Goal: Communication & Community: Answer question/provide support

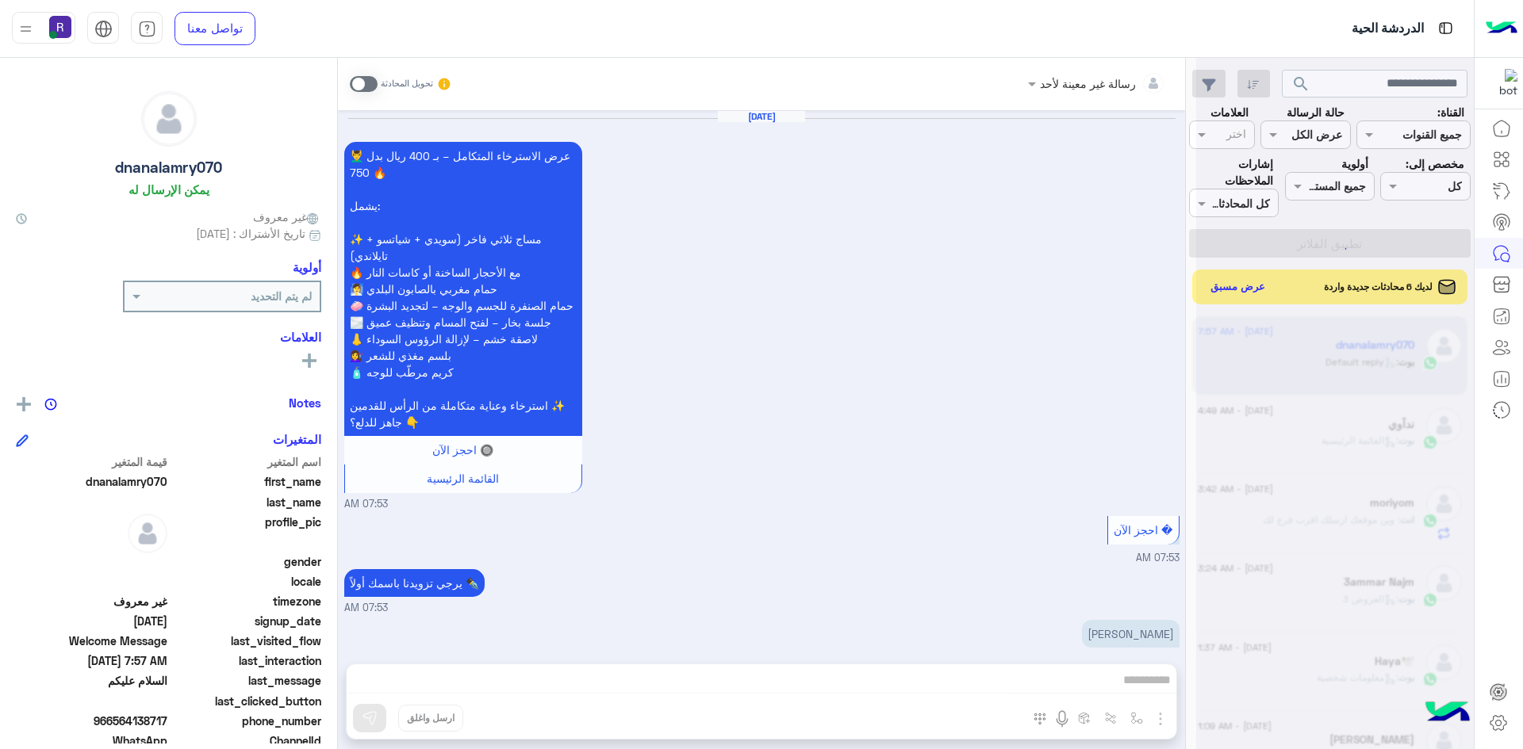
scroll to position [1248, 0]
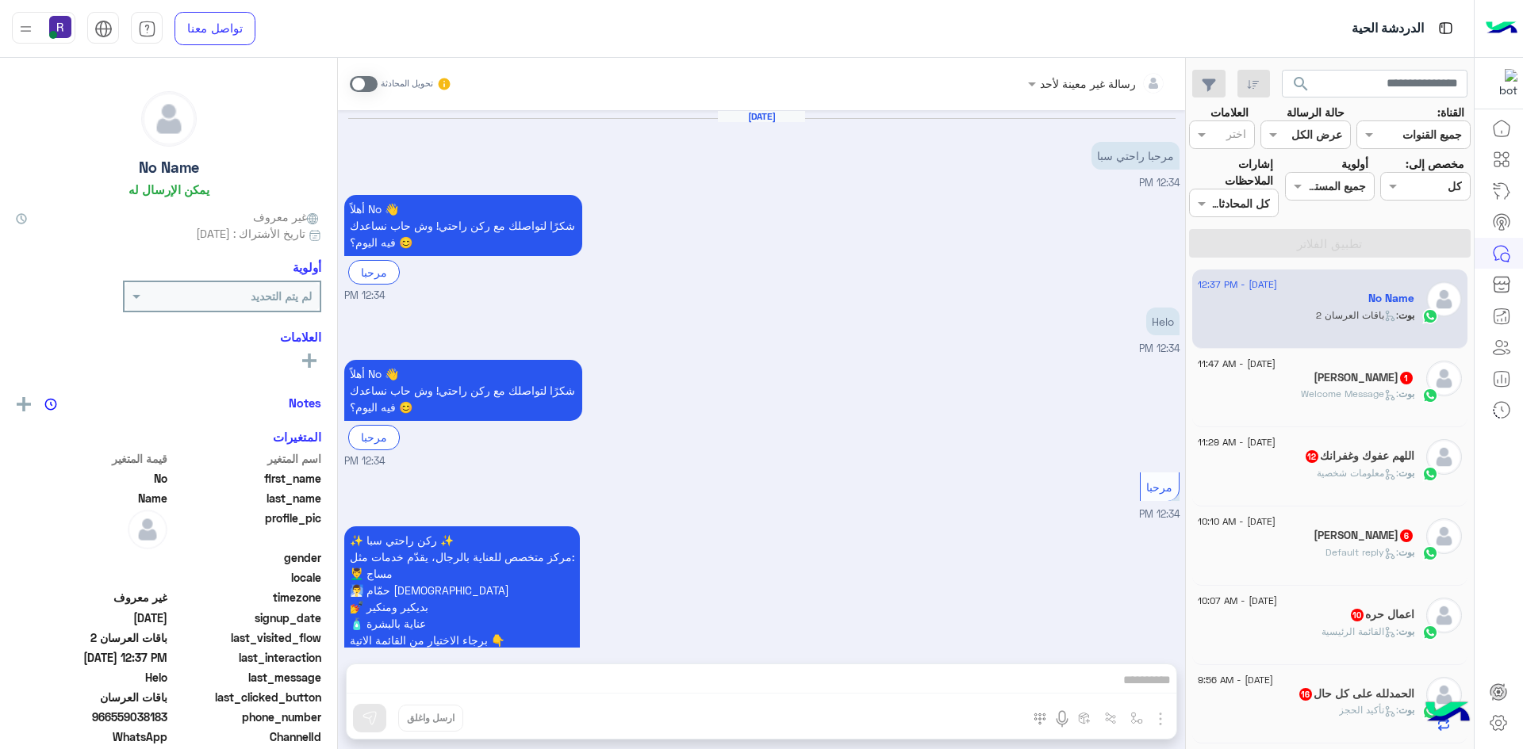
scroll to position [462, 0]
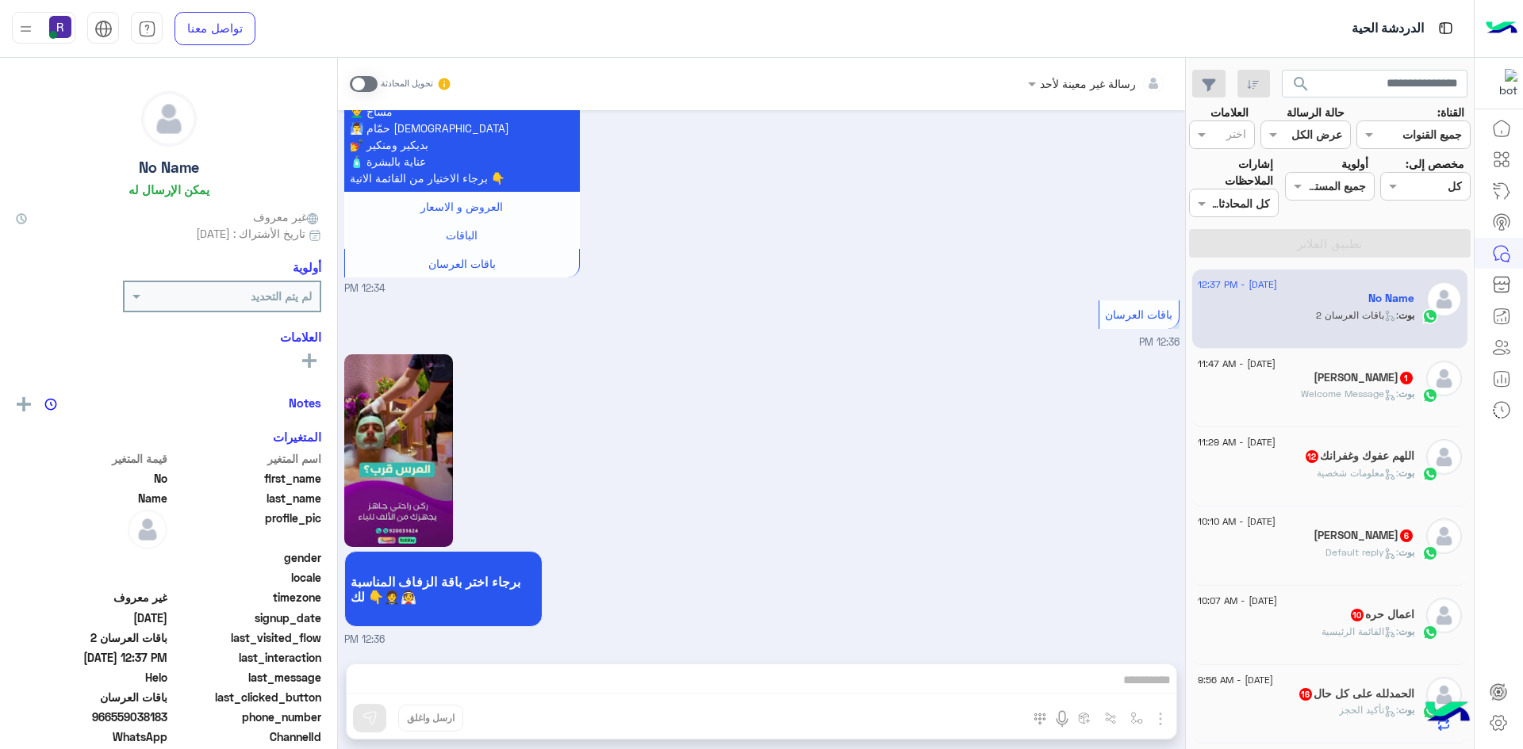
click at [1301, 381] on div "Karem Kemo 1" at bounding box center [1306, 379] width 217 height 17
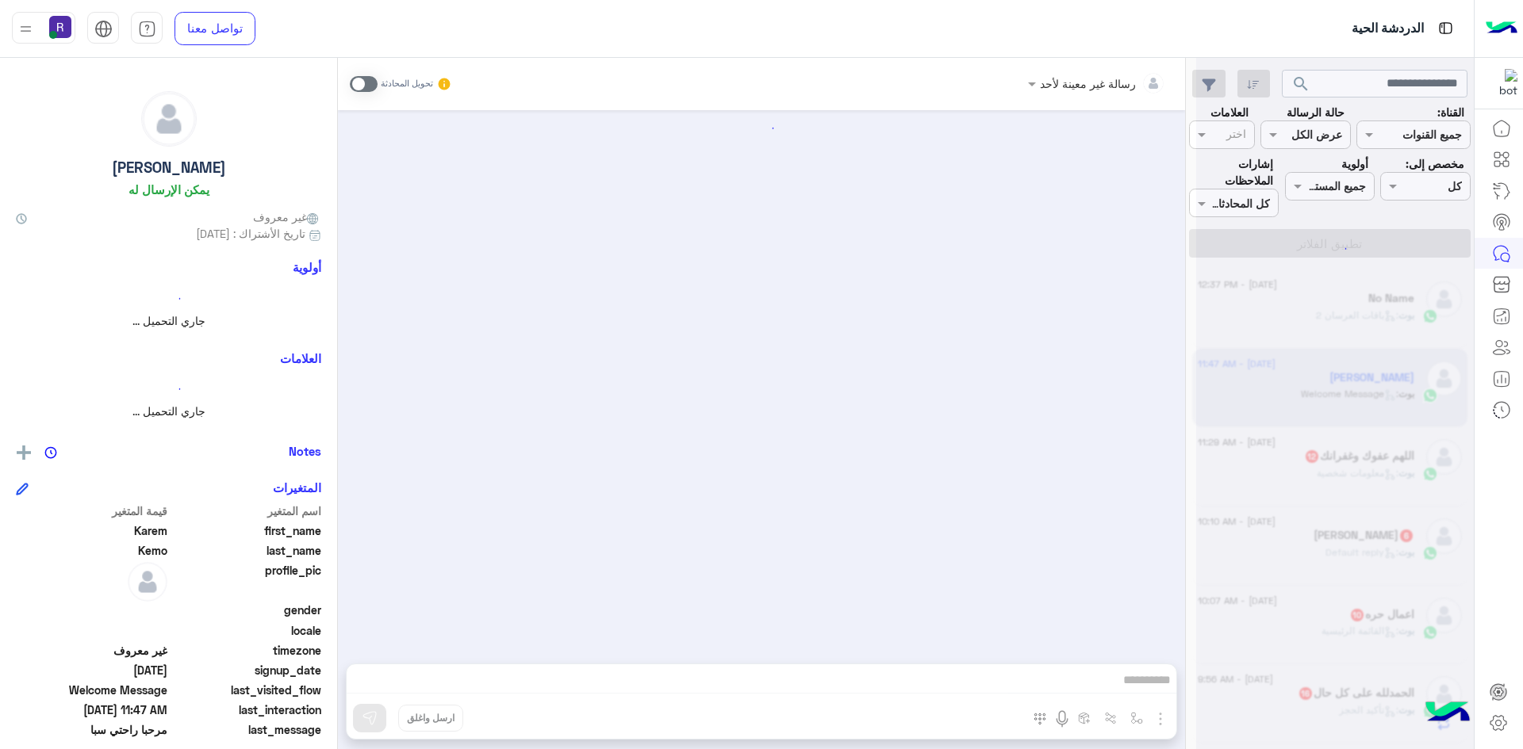
click at [1301, 477] on div "بوت : معلومات شخصية" at bounding box center [1306, 480] width 217 height 28
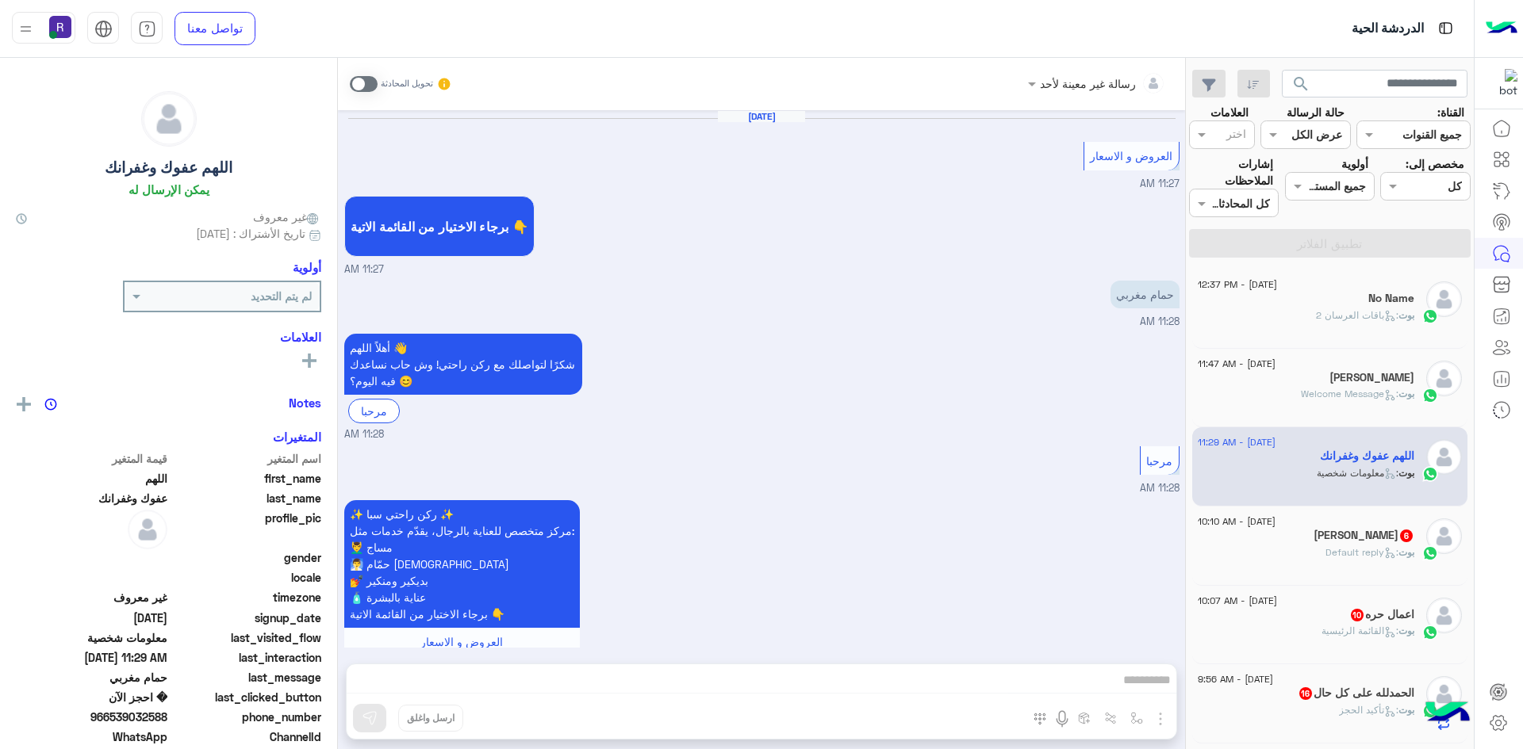
scroll to position [2269, 0]
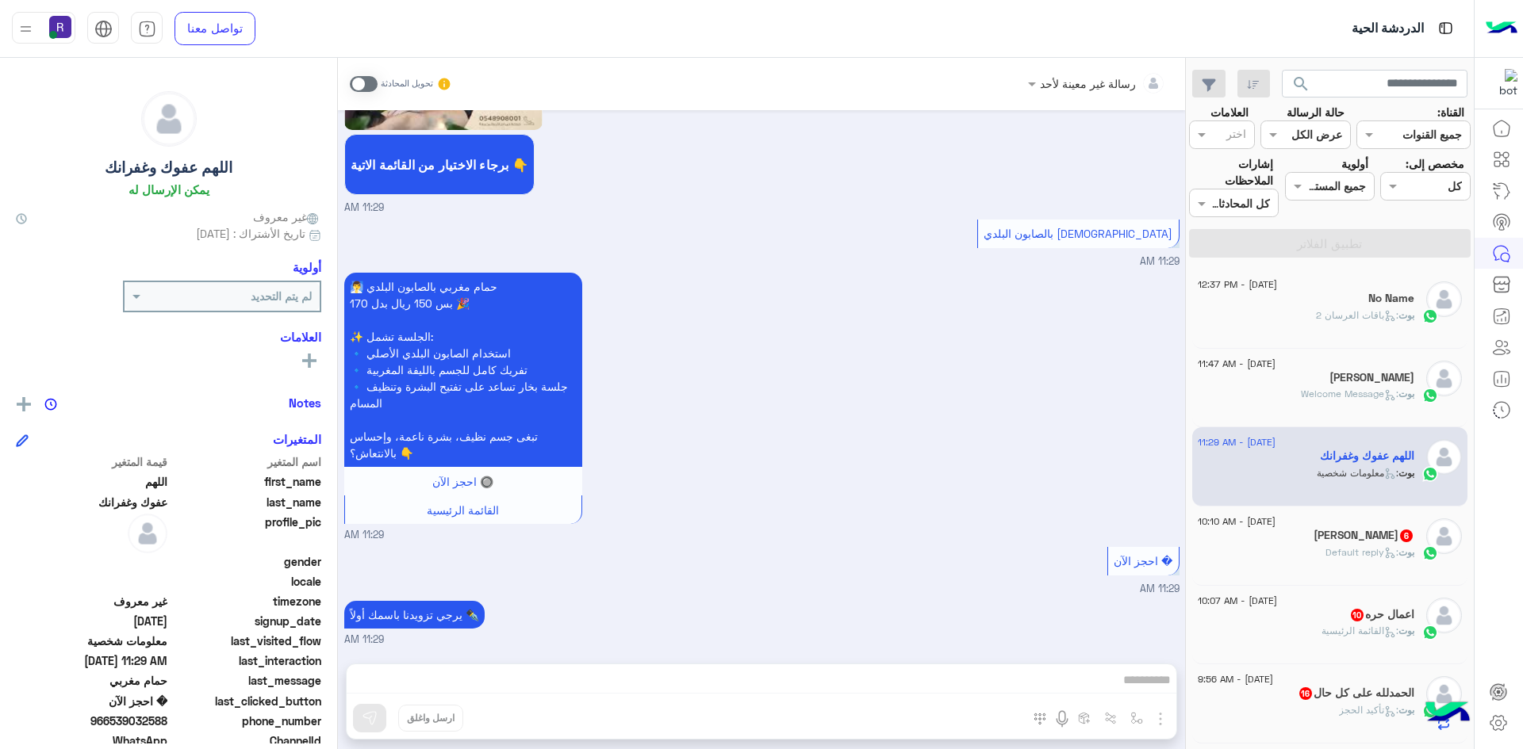
click at [1328, 527] on div "[DATE] - 10:10 AM" at bounding box center [1306, 524] width 217 height 10
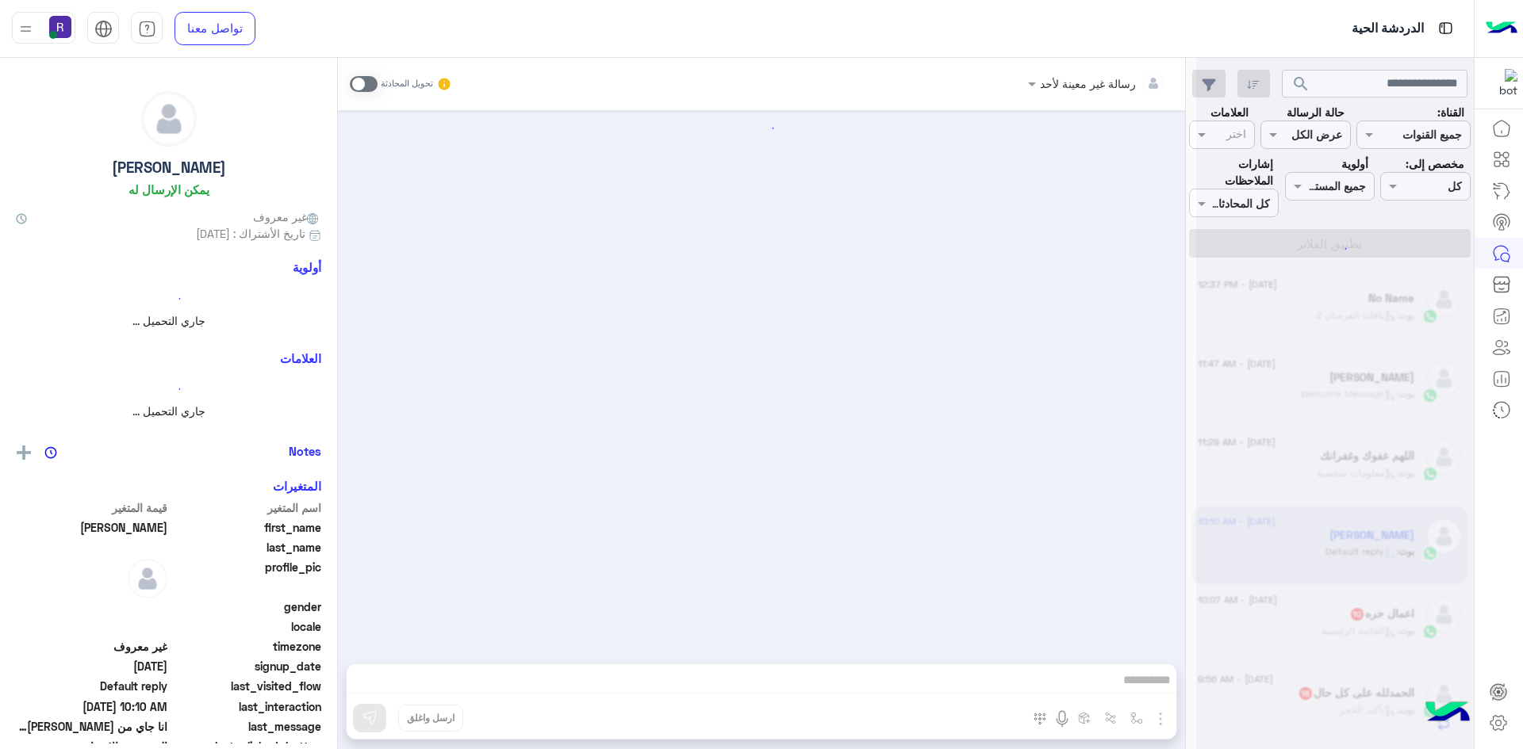
scroll to position [696, 0]
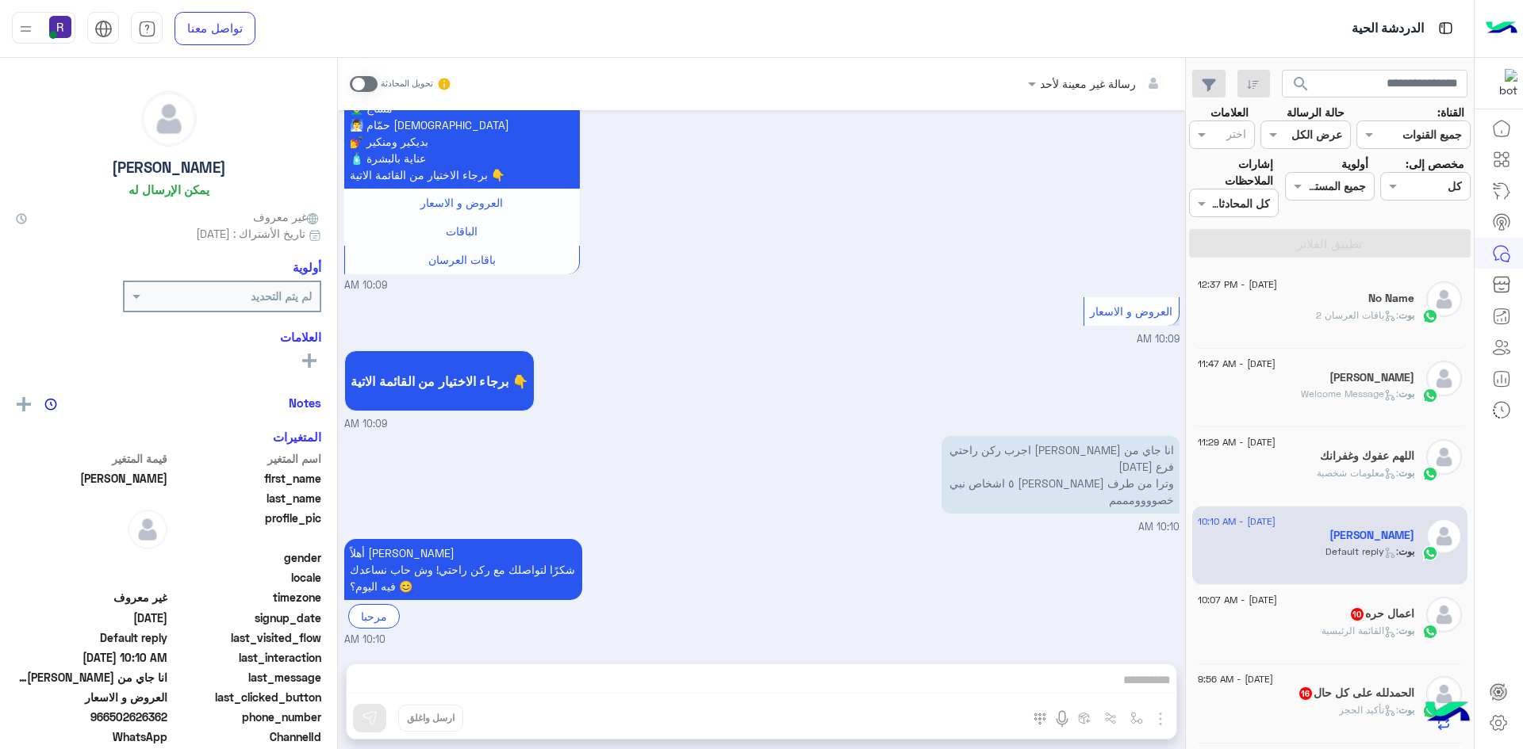
click at [1311, 631] on div "بوت : القائمة الرئيسية" at bounding box center [1306, 638] width 217 height 28
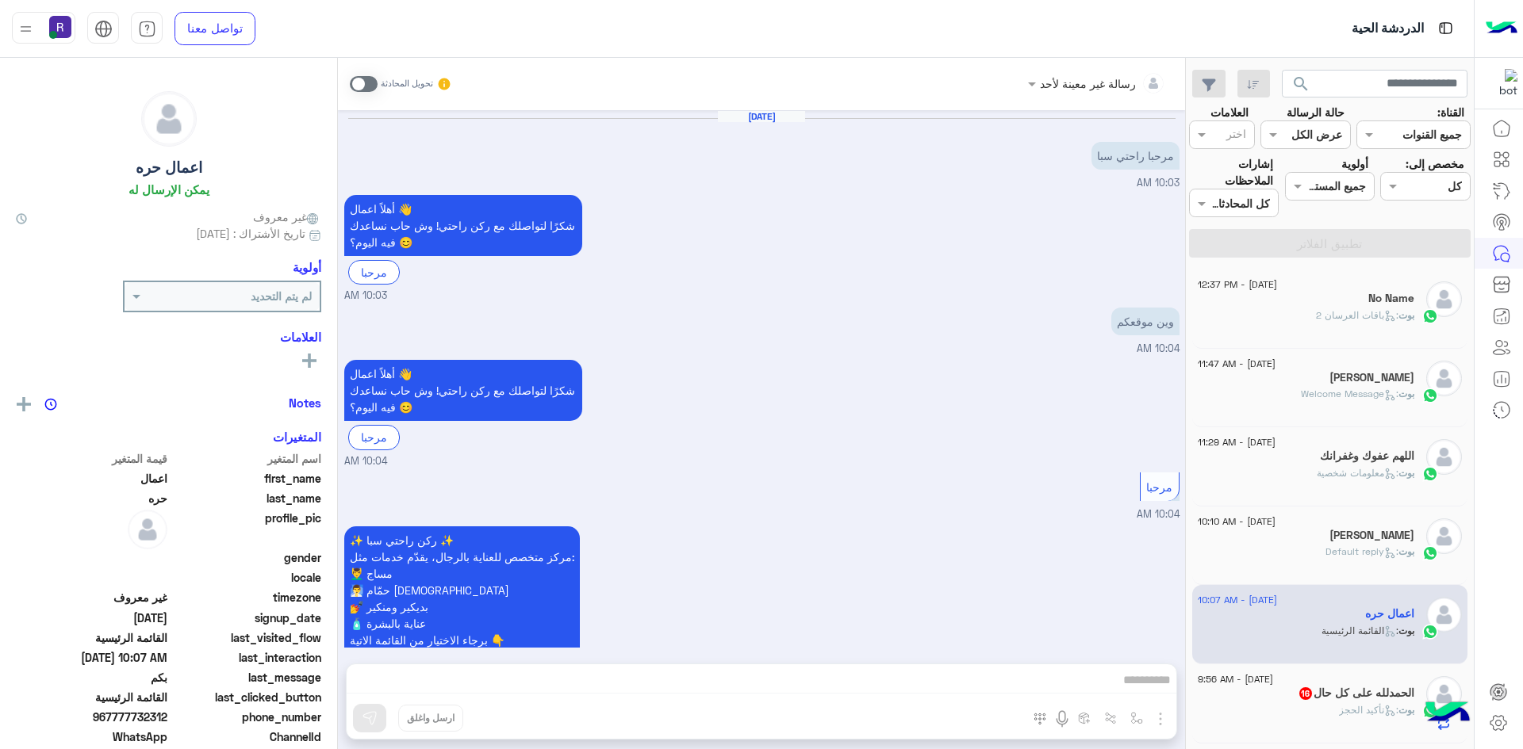
scroll to position [1709, 0]
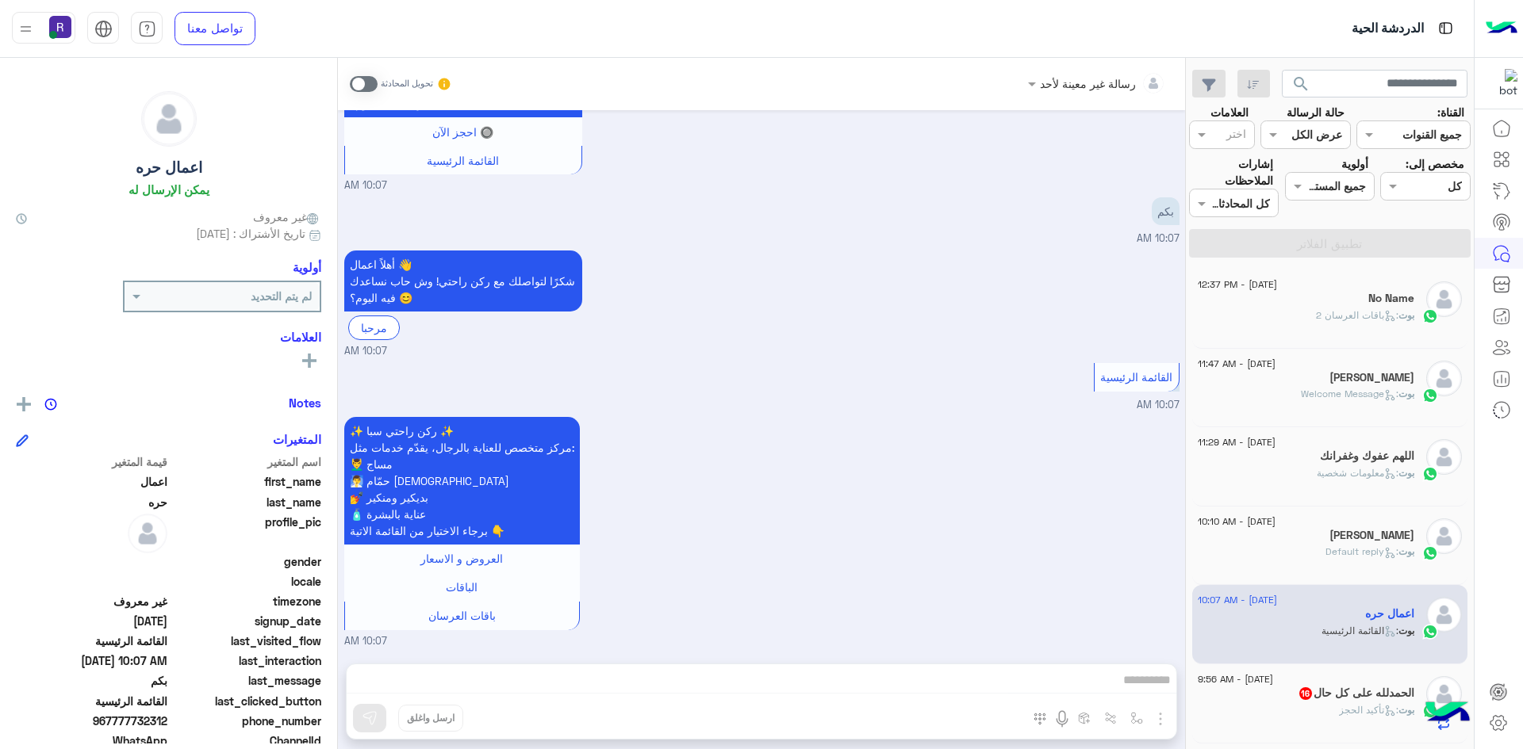
click at [1326, 555] on span ": Default reply" at bounding box center [1361, 552] width 73 height 12
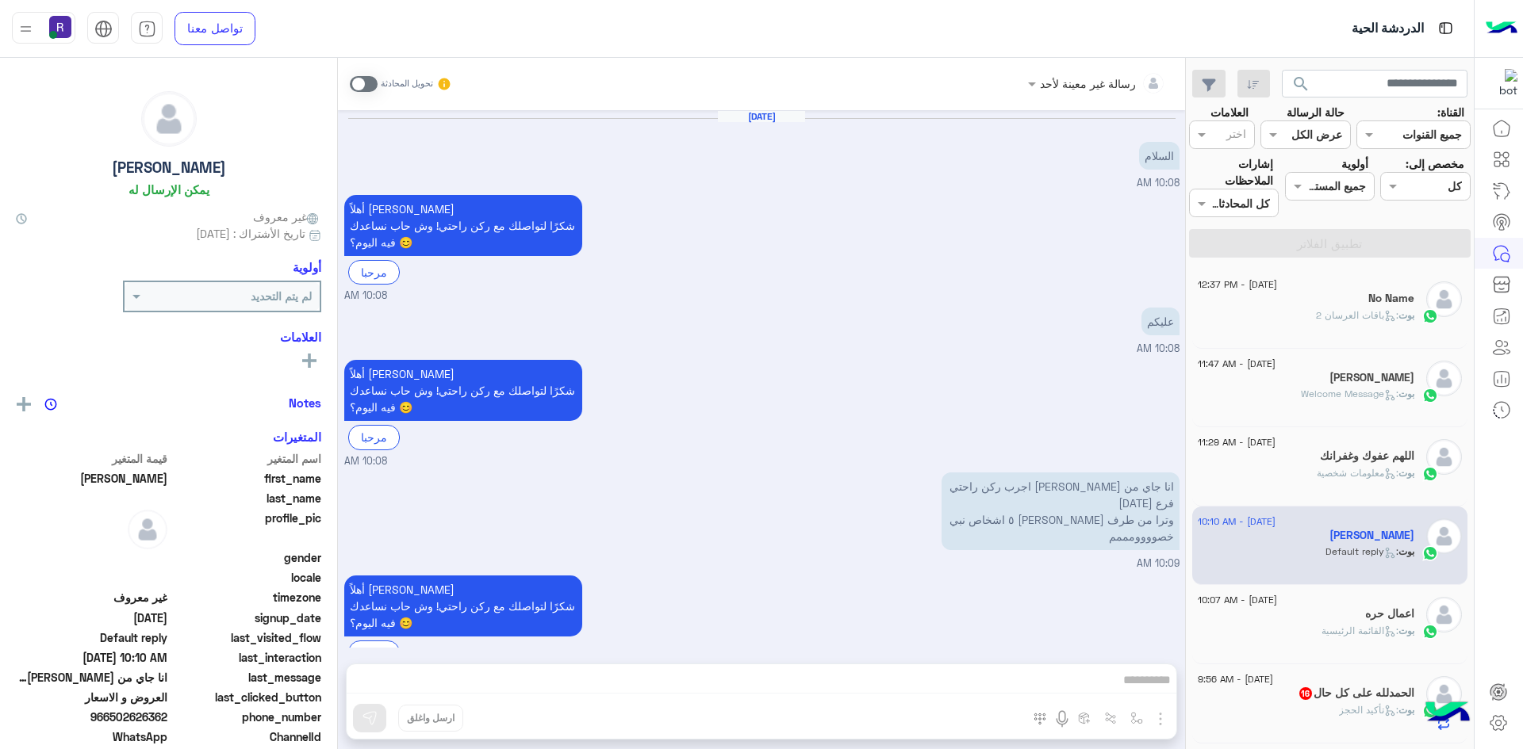
scroll to position [696, 0]
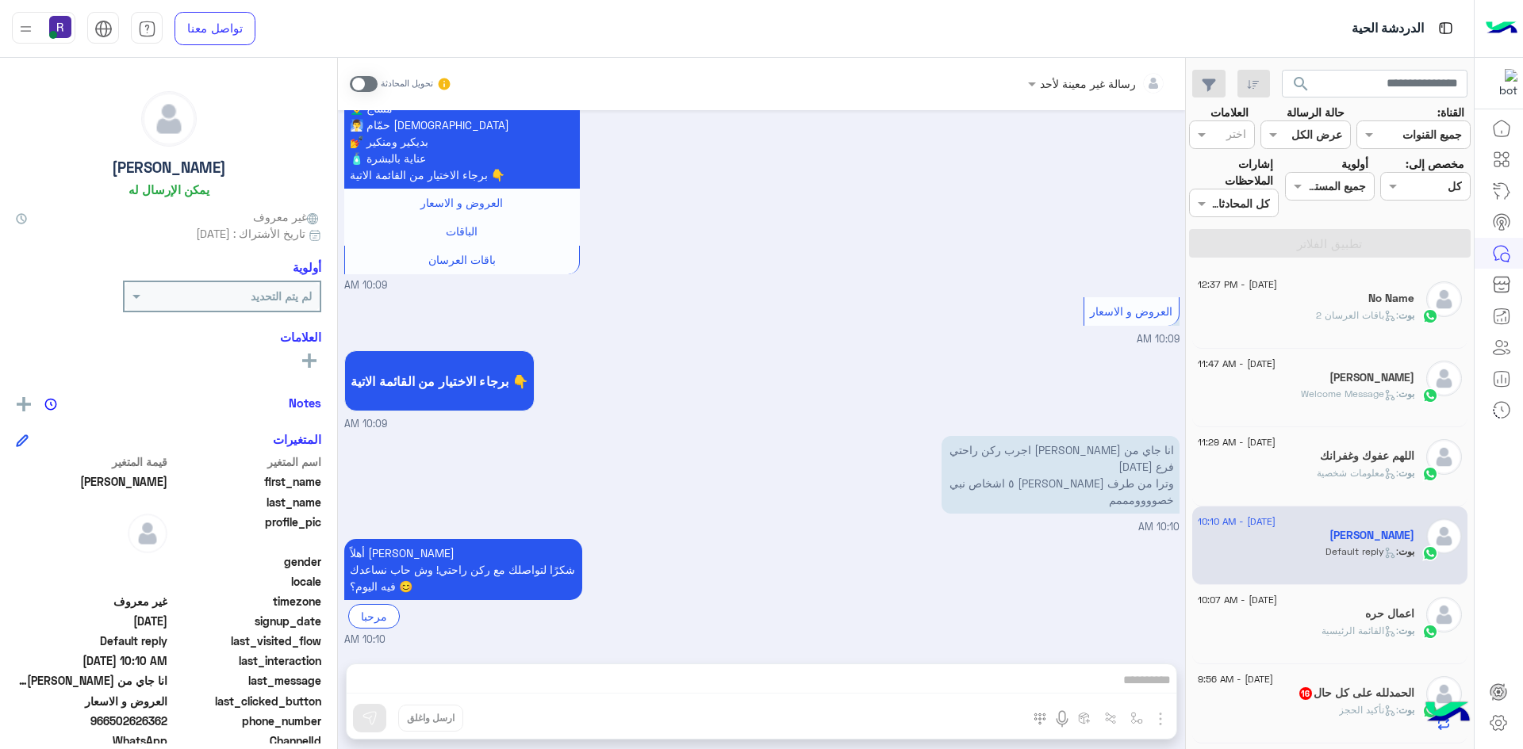
click at [1320, 621] on div "اعمال حره" at bounding box center [1306, 616] width 217 height 17
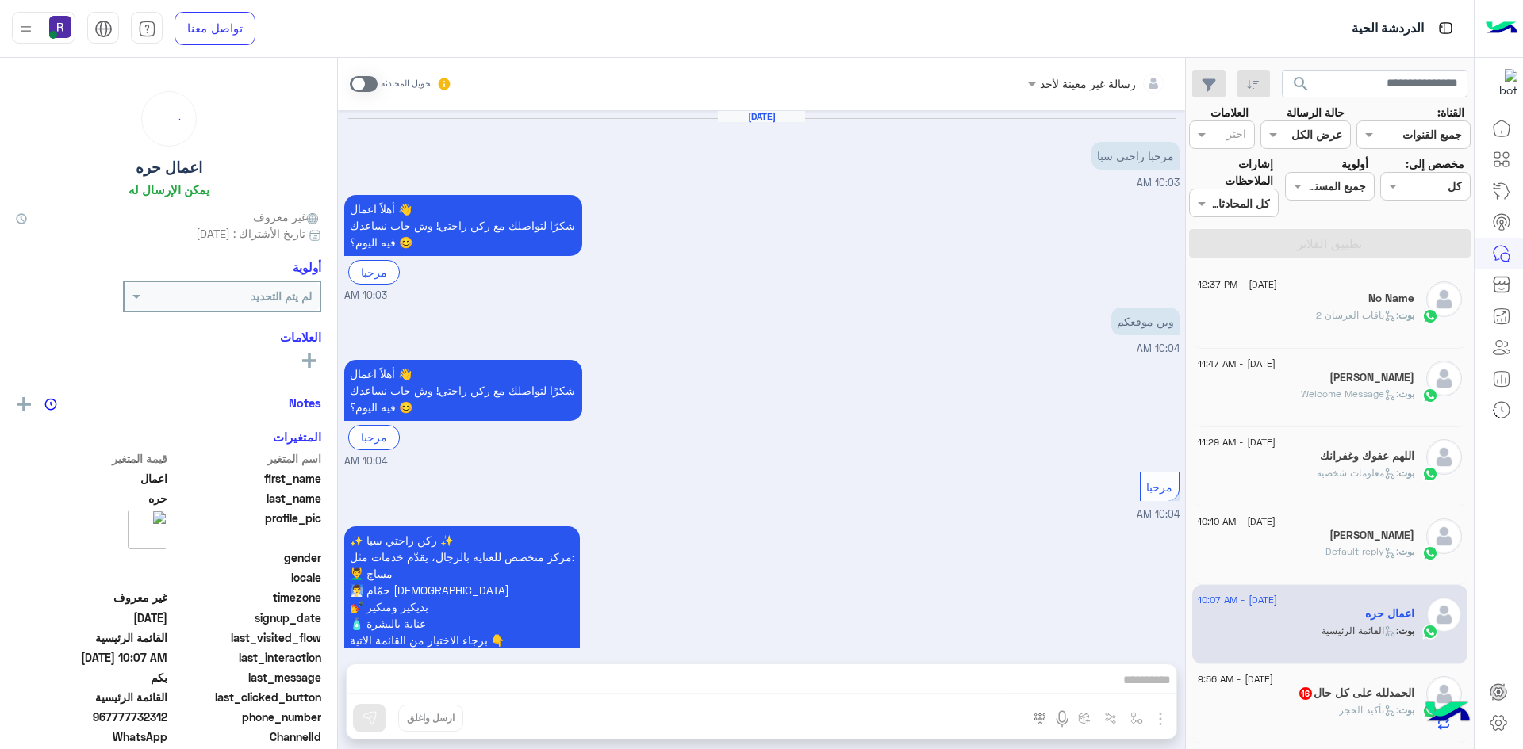
scroll to position [1709, 0]
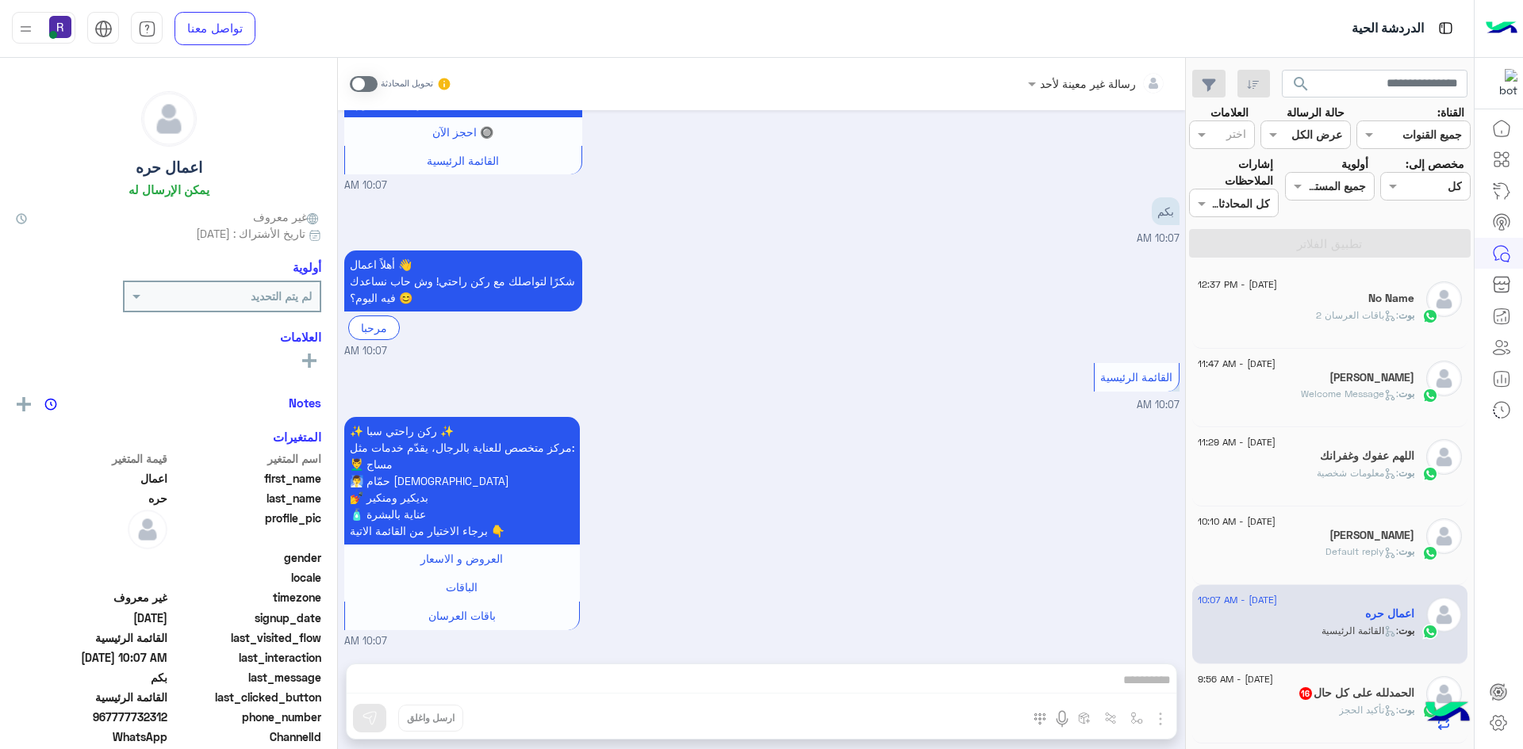
click at [1299, 693] on span "16" at bounding box center [1305, 694] width 13 height 13
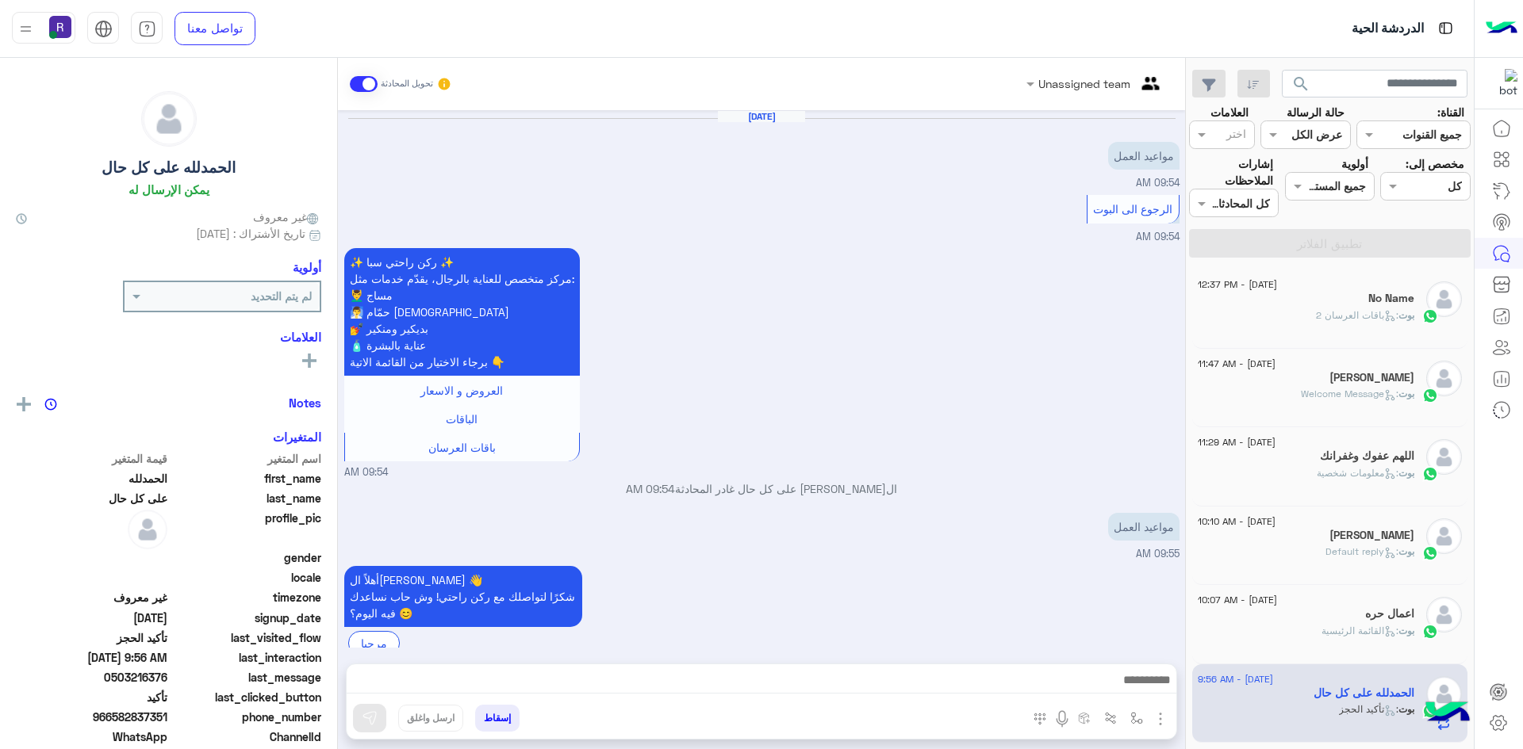
scroll to position [1122, 0]
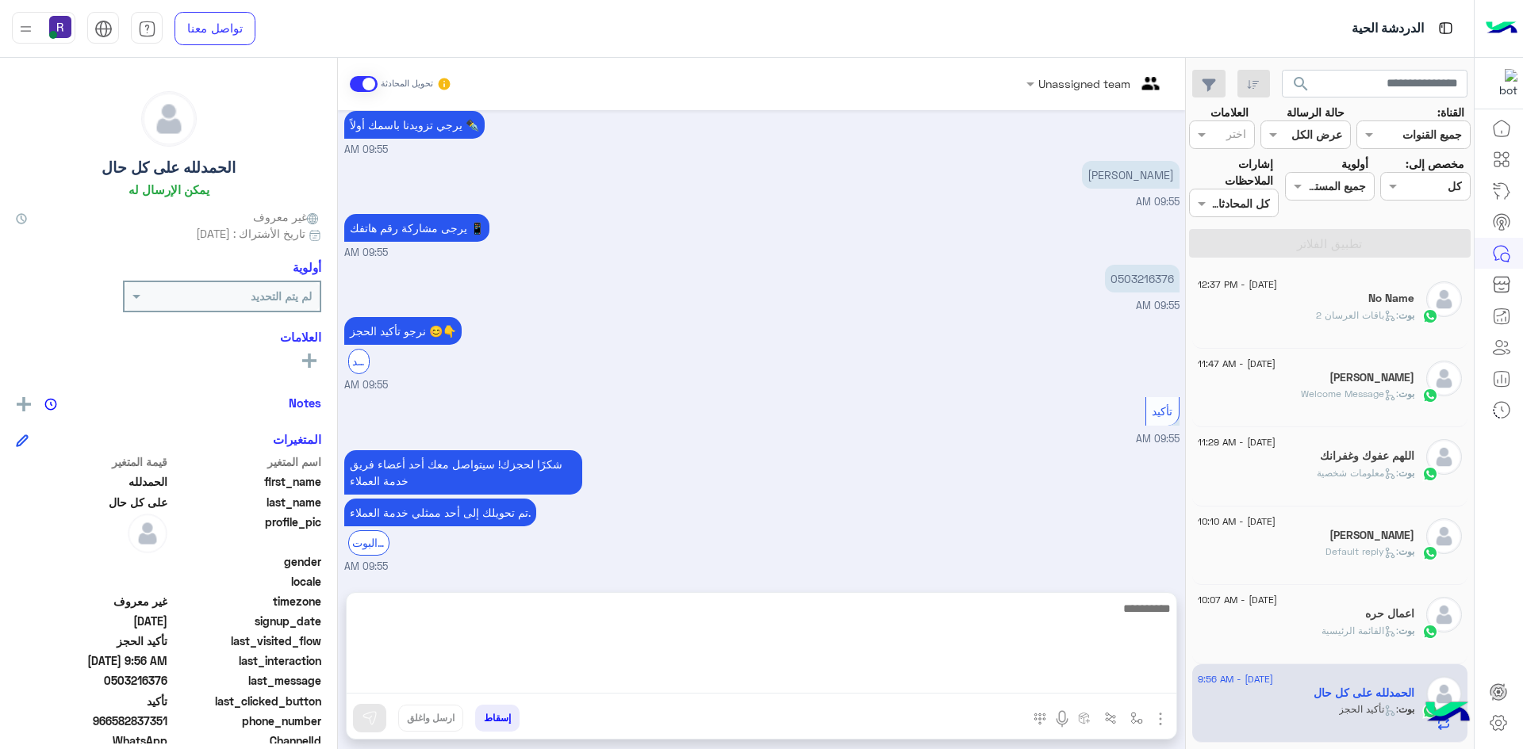
click at [933, 684] on textarea at bounding box center [762, 646] width 830 height 95
type textarea "**********"
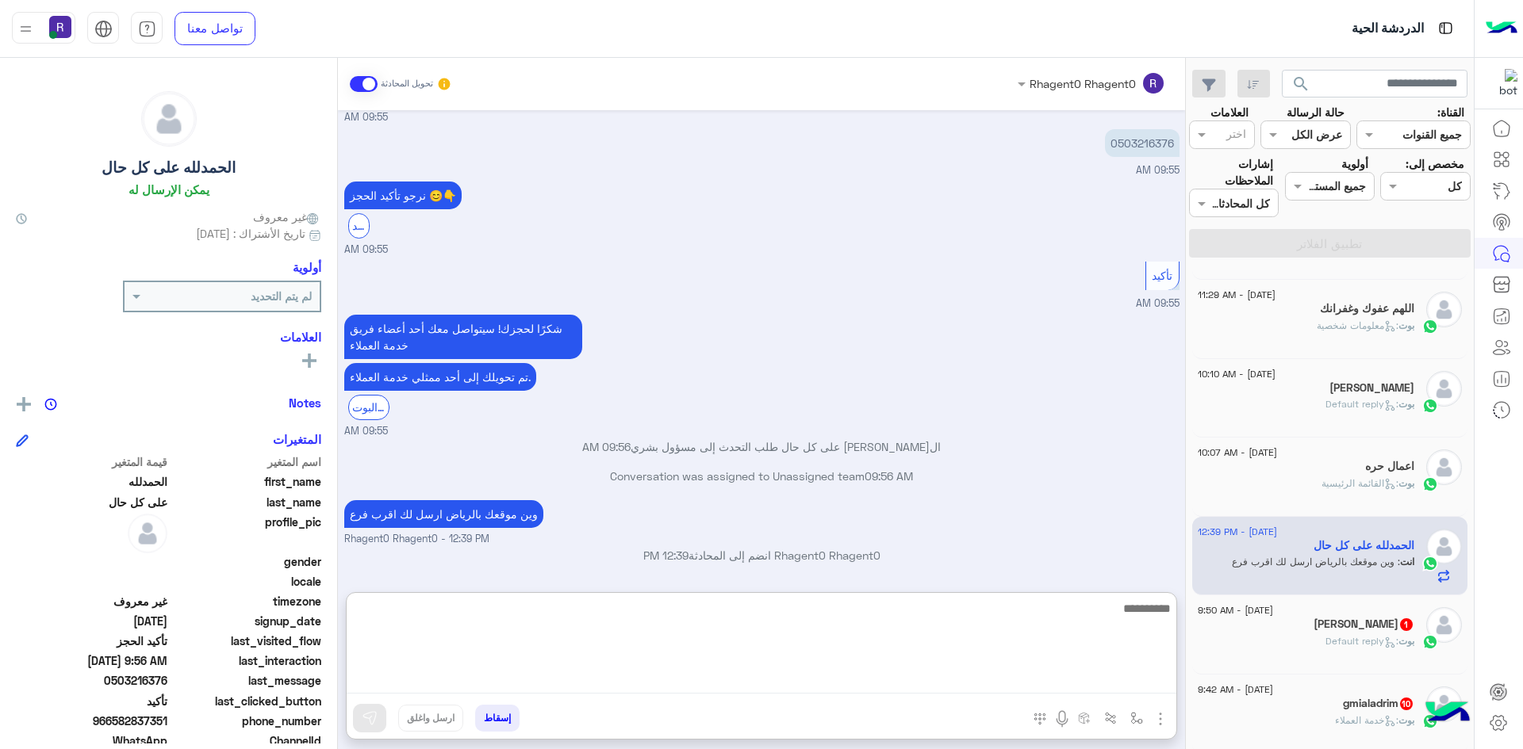
scroll to position [159, 0]
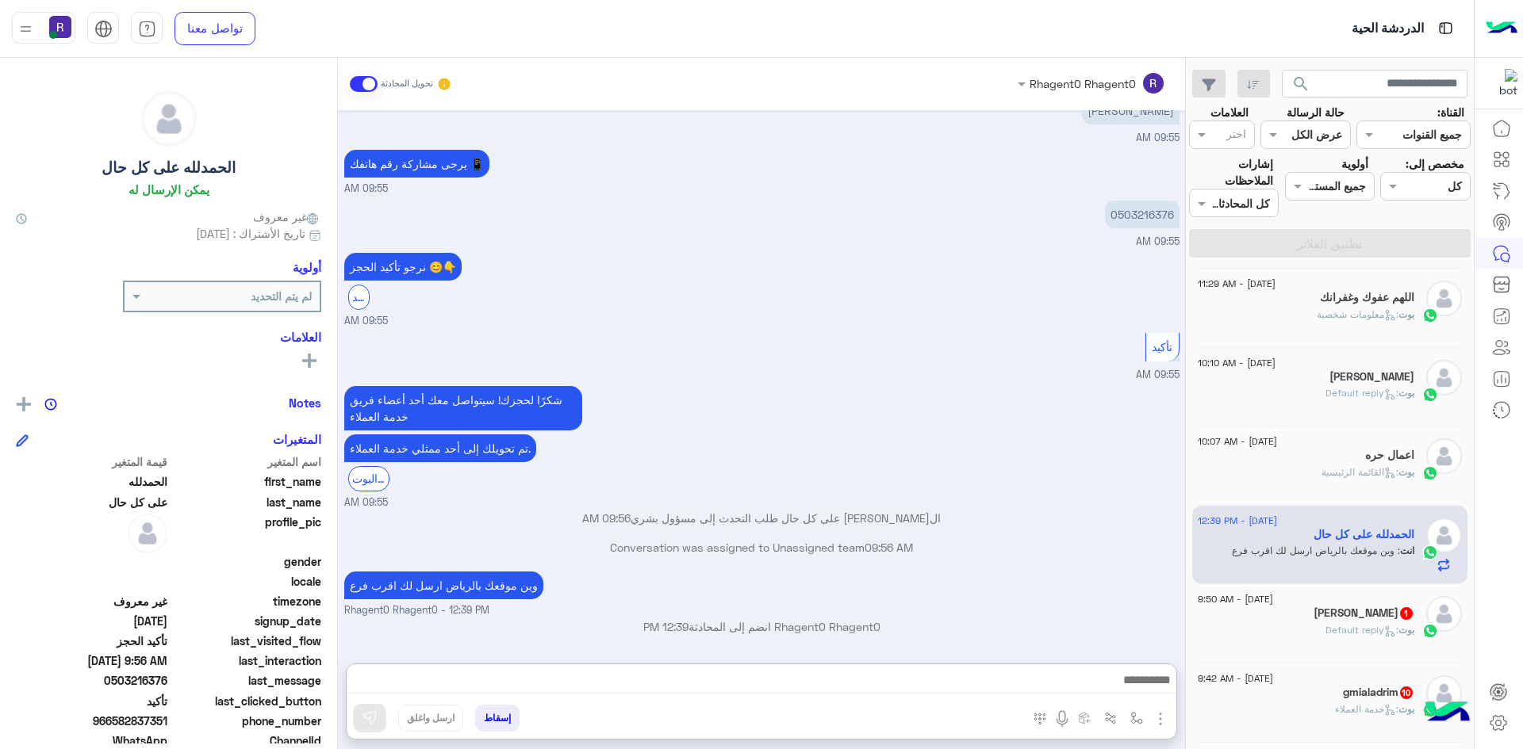
click at [1336, 615] on div "[PERSON_NAME] 1" at bounding box center [1306, 615] width 217 height 17
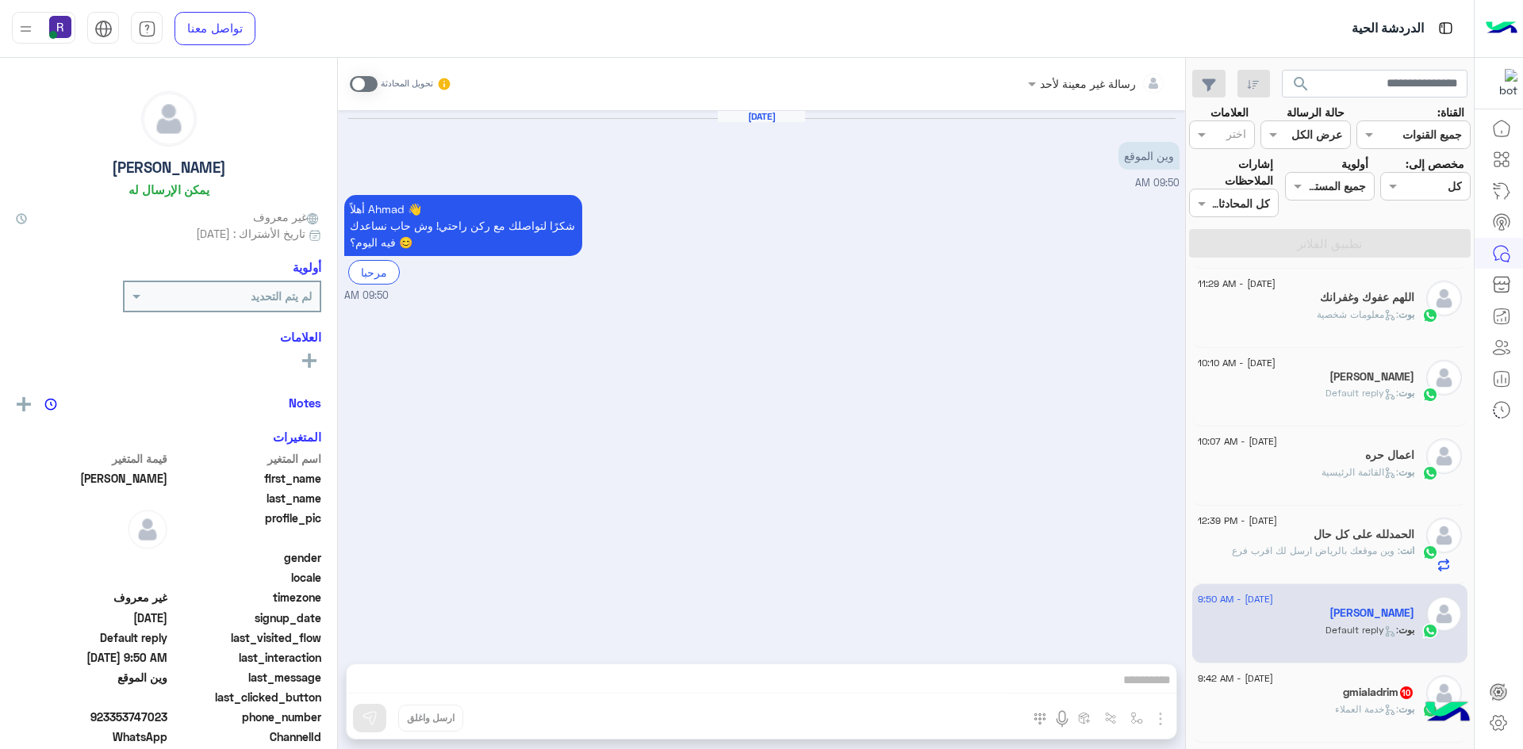
click at [1336, 701] on div "gmialadrim 10" at bounding box center [1306, 694] width 217 height 17
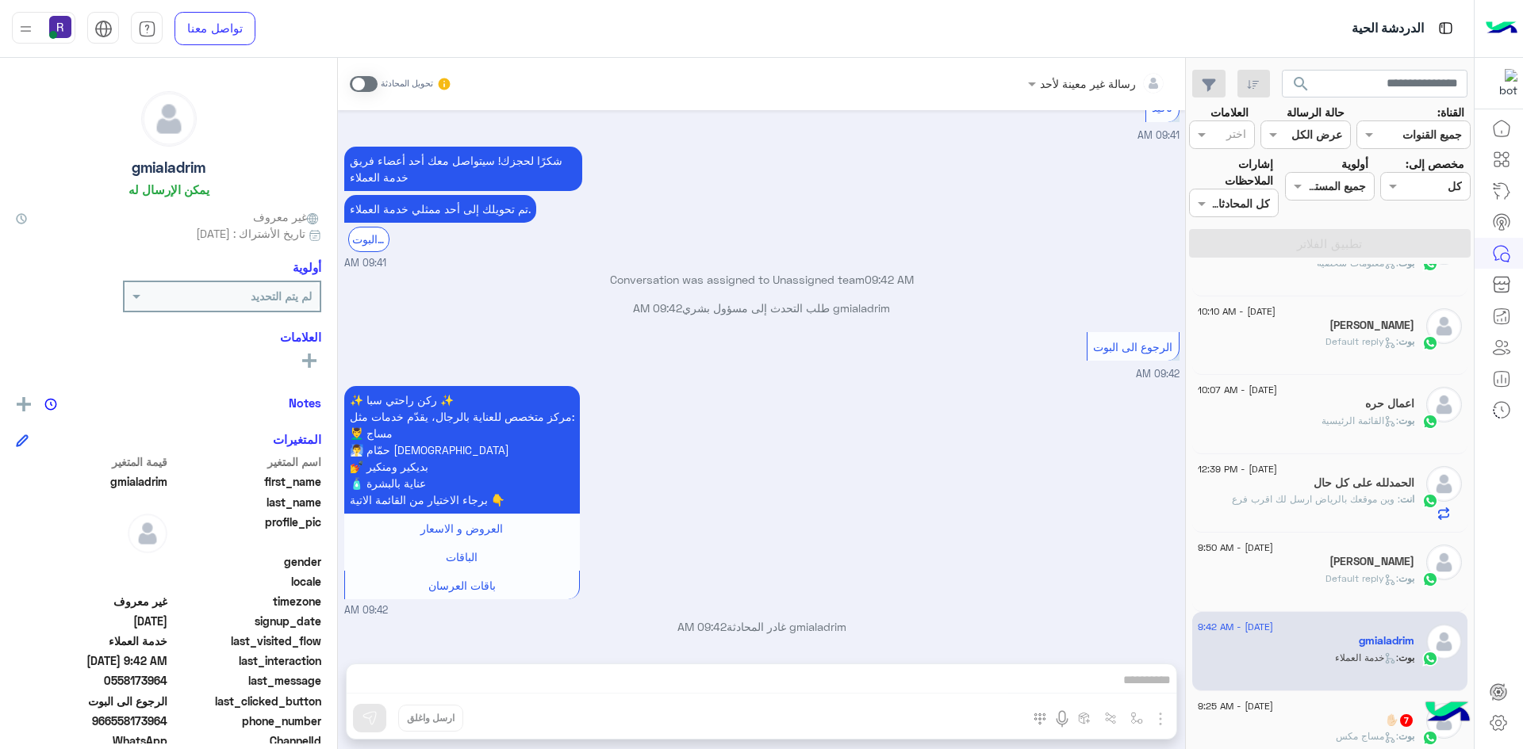
scroll to position [238, 0]
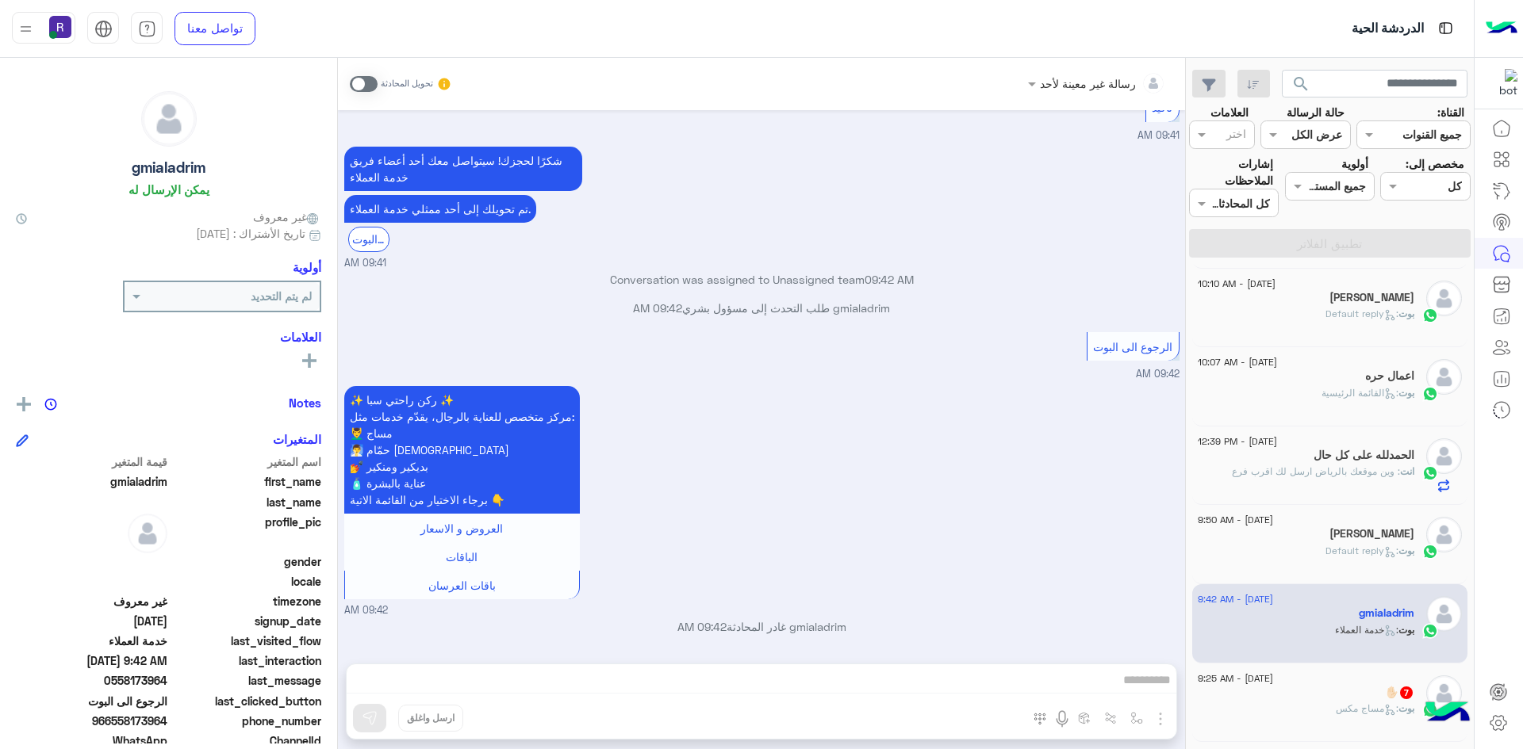
click at [1324, 722] on div "بوت : مساج مكس" at bounding box center [1306, 716] width 217 height 28
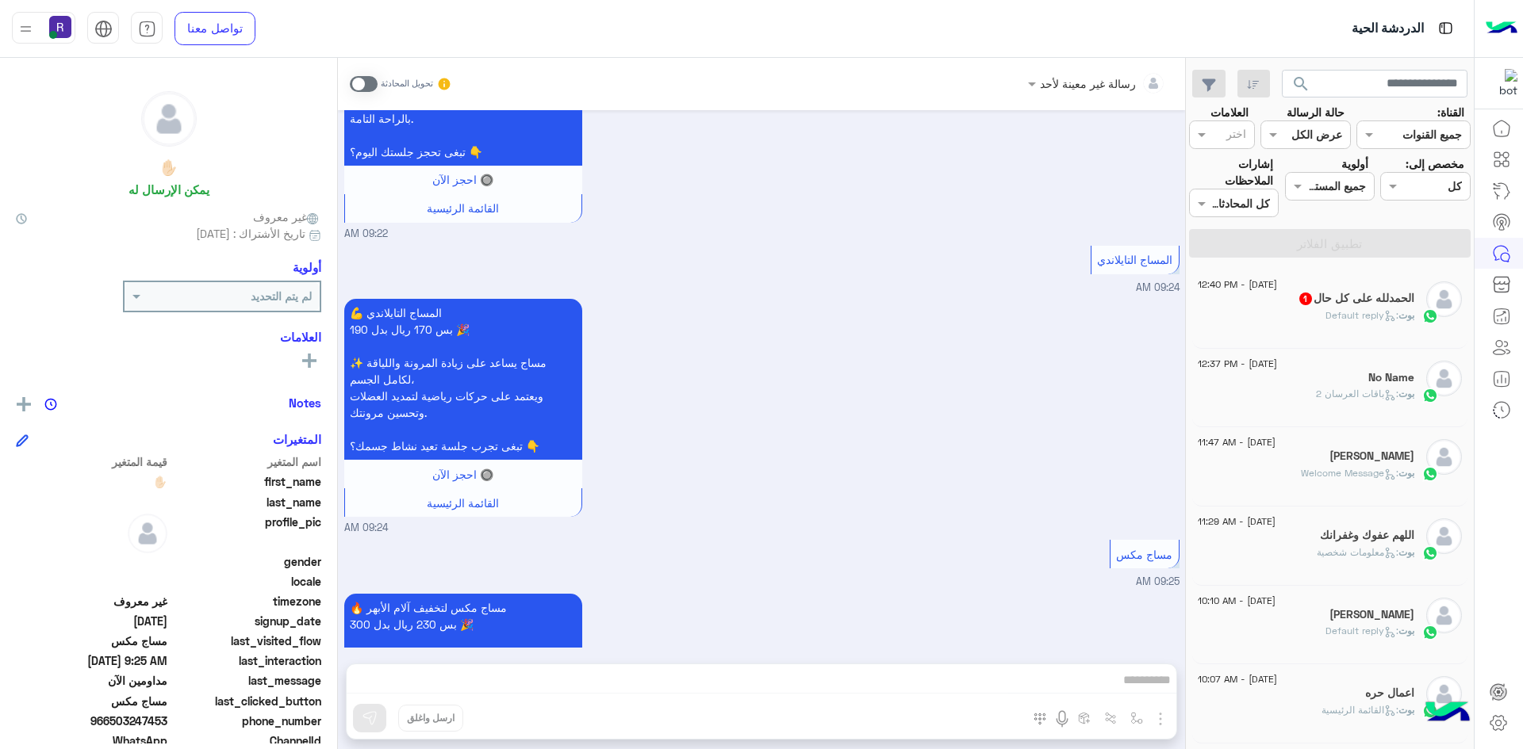
scroll to position [661, 0]
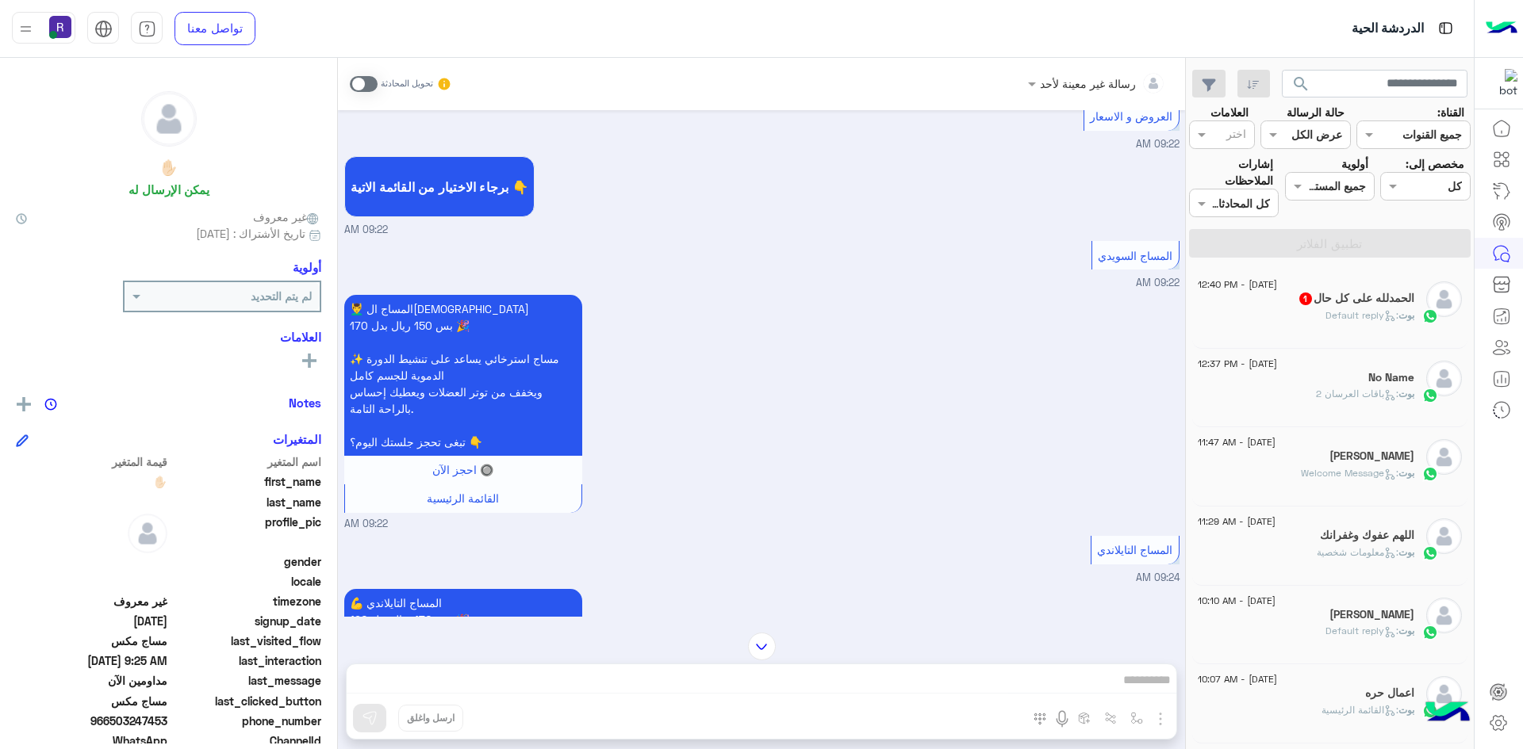
click at [1375, 310] on span ": Default reply" at bounding box center [1361, 315] width 73 height 12
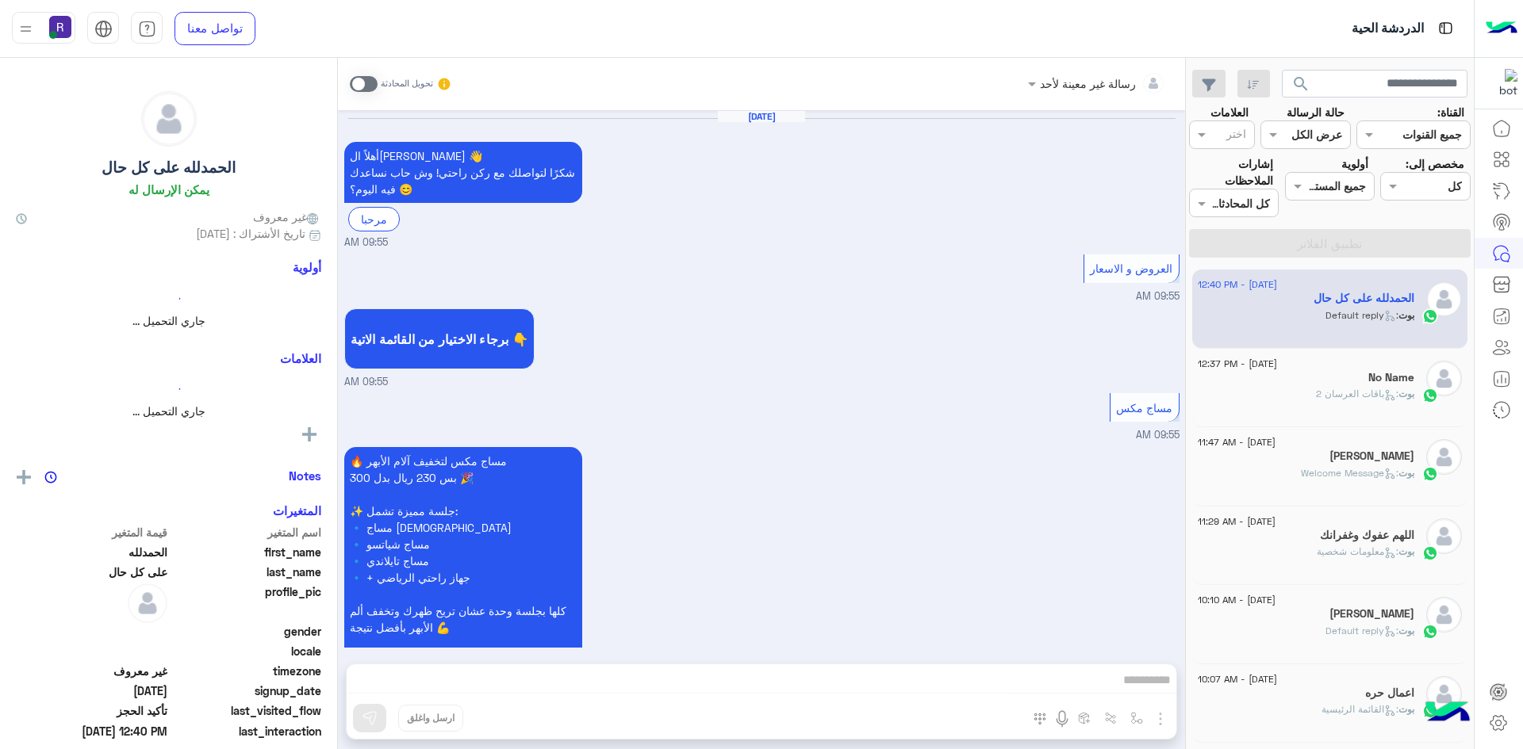
scroll to position [999, 0]
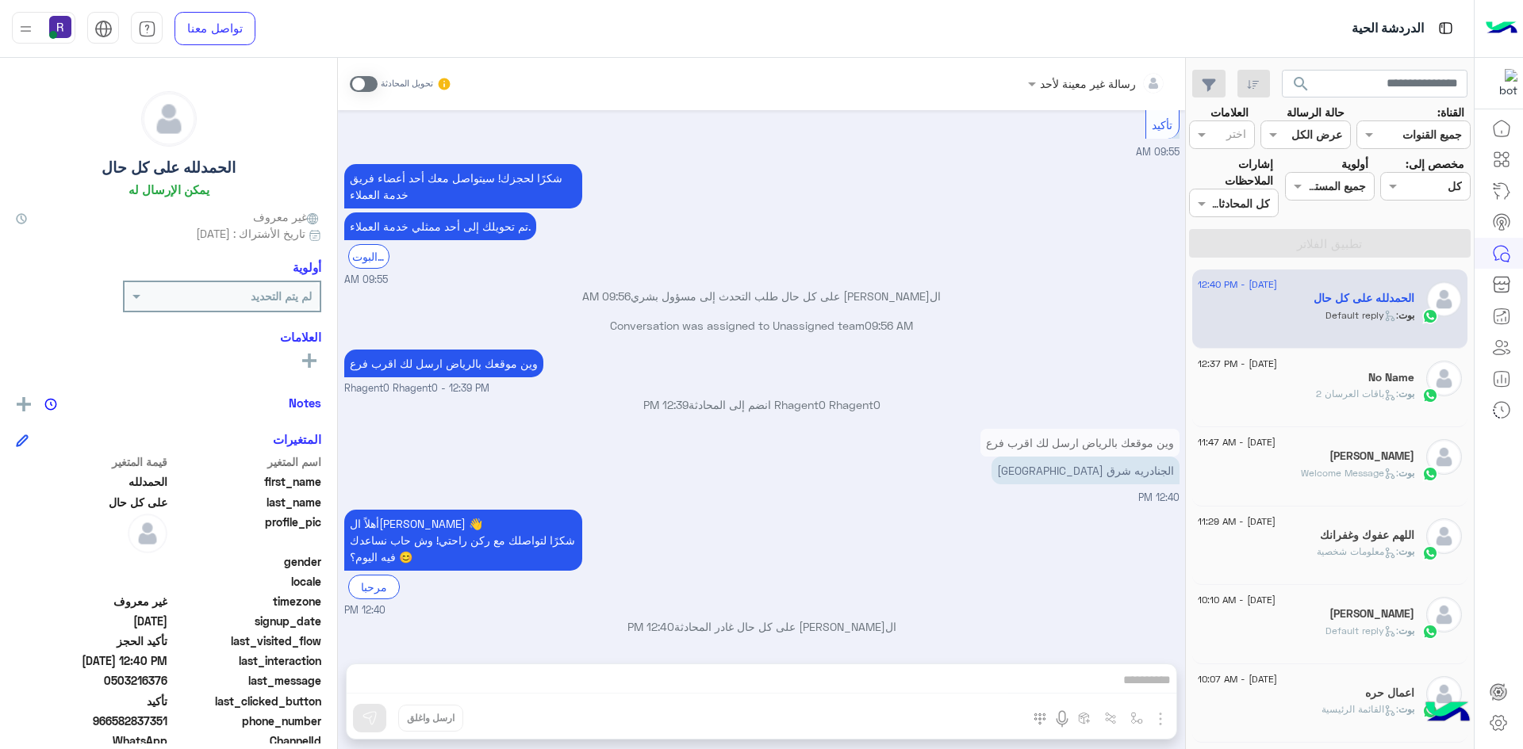
click at [1137, 712] on div "رسالة غير معينة لأحد تحويل المحادثة [DATE] أهلاً ال[PERSON_NAME] 👋 شكرًا لتواصل…" at bounding box center [761, 407] width 847 height 698
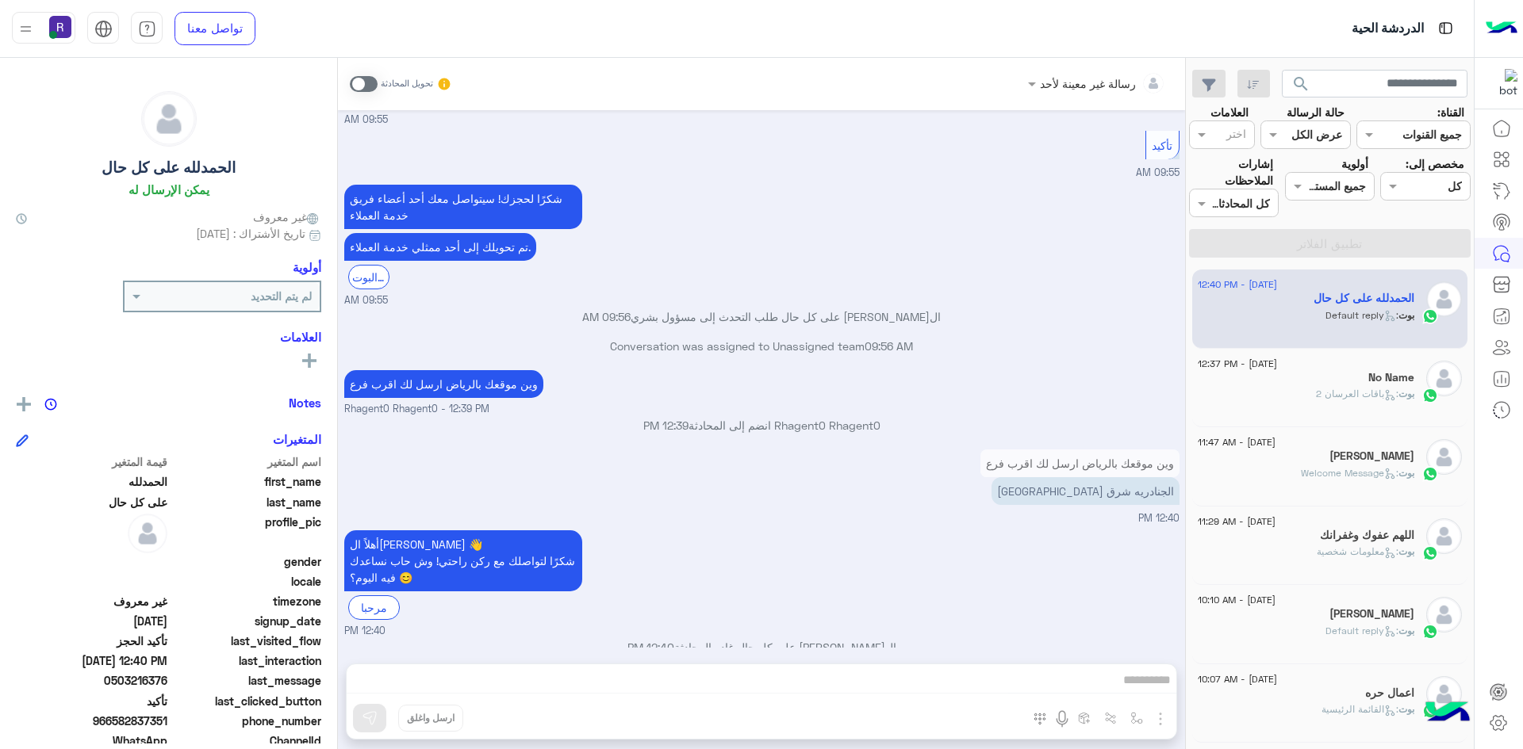
scroll to position [998, 0]
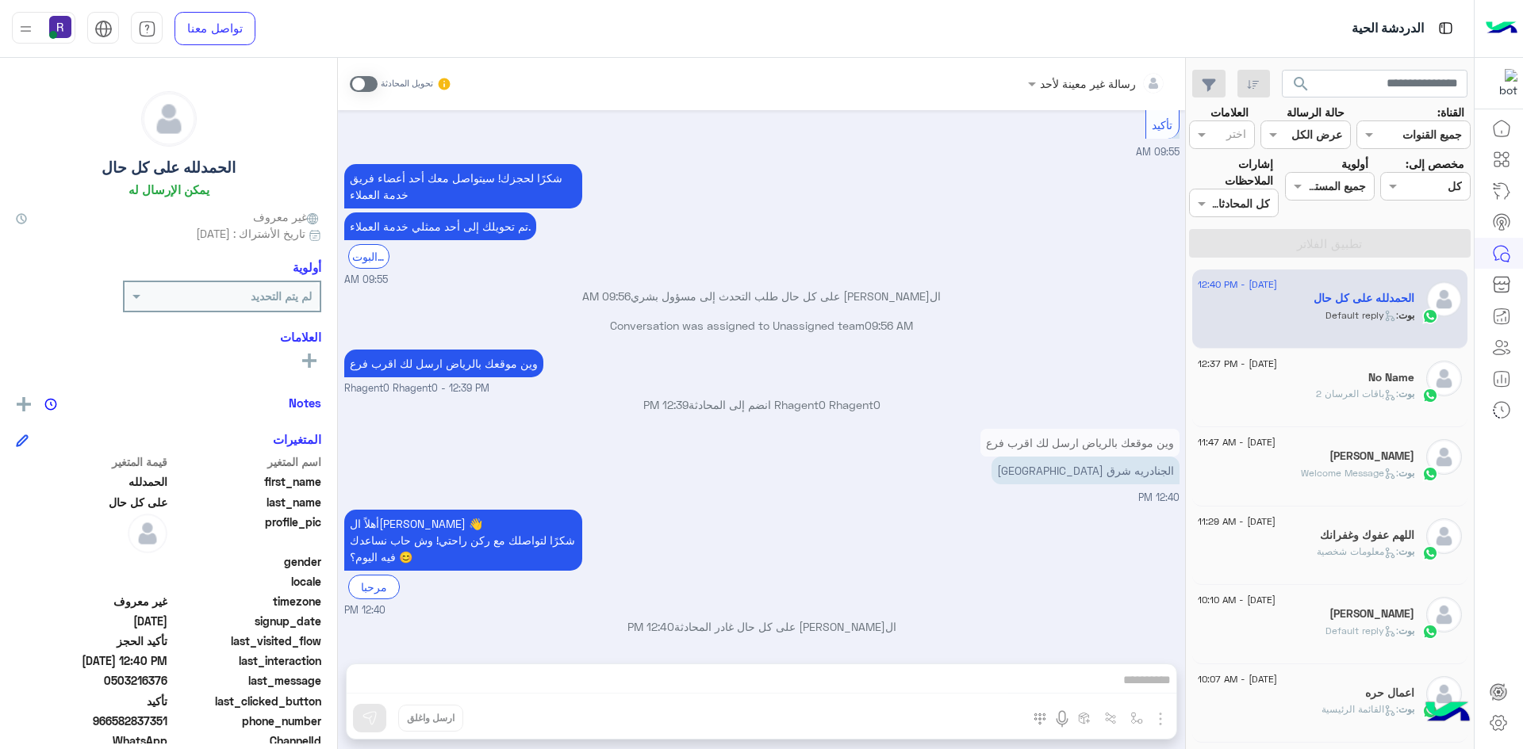
click at [362, 79] on span at bounding box center [364, 84] width 28 height 16
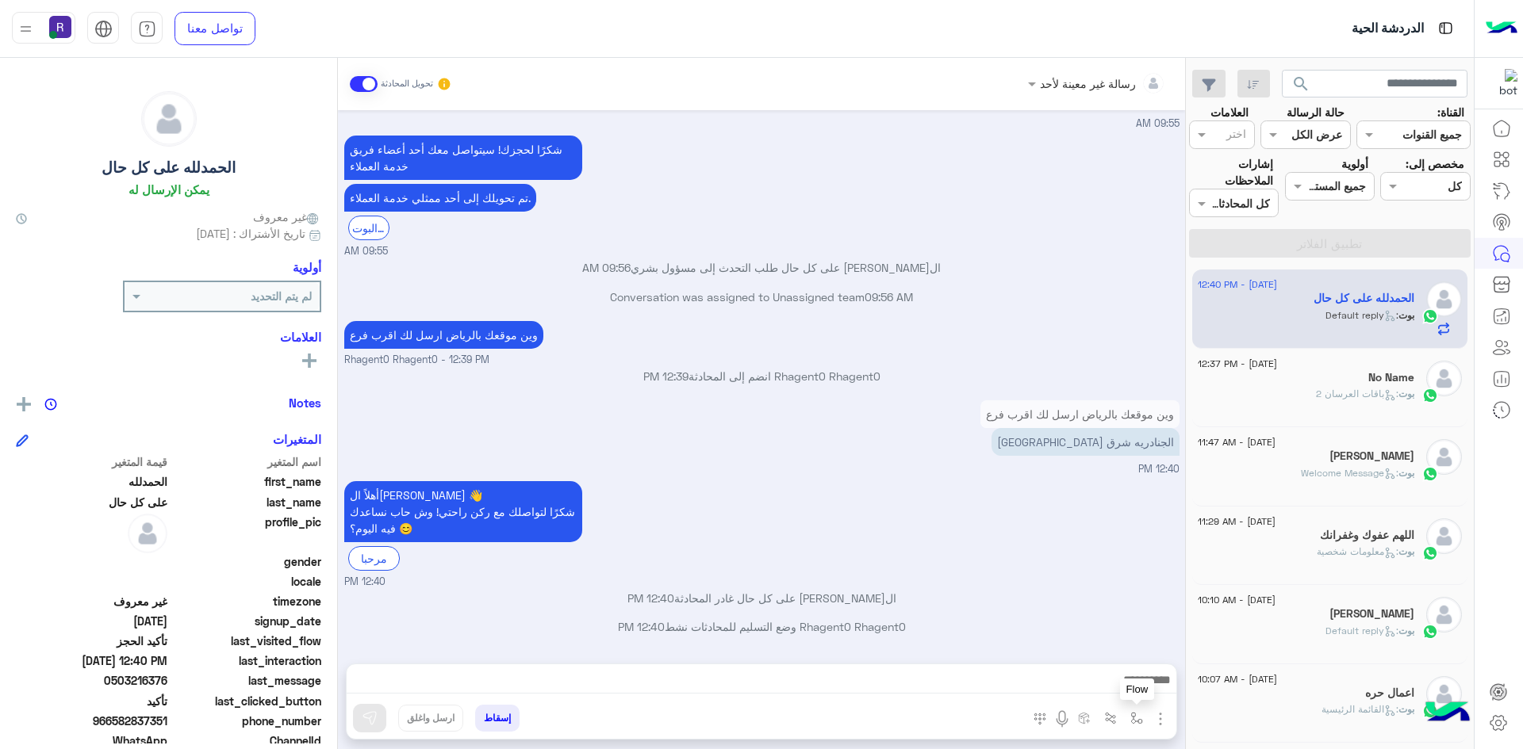
click at [1131, 726] on button "button" at bounding box center [1137, 718] width 26 height 26
click at [1113, 678] on input "text" at bounding box center [1087, 684] width 107 height 18
type input "**"
click at [1073, 654] on div "الجنادرية" at bounding box center [1090, 655] width 117 height 31
type textarea "*********"
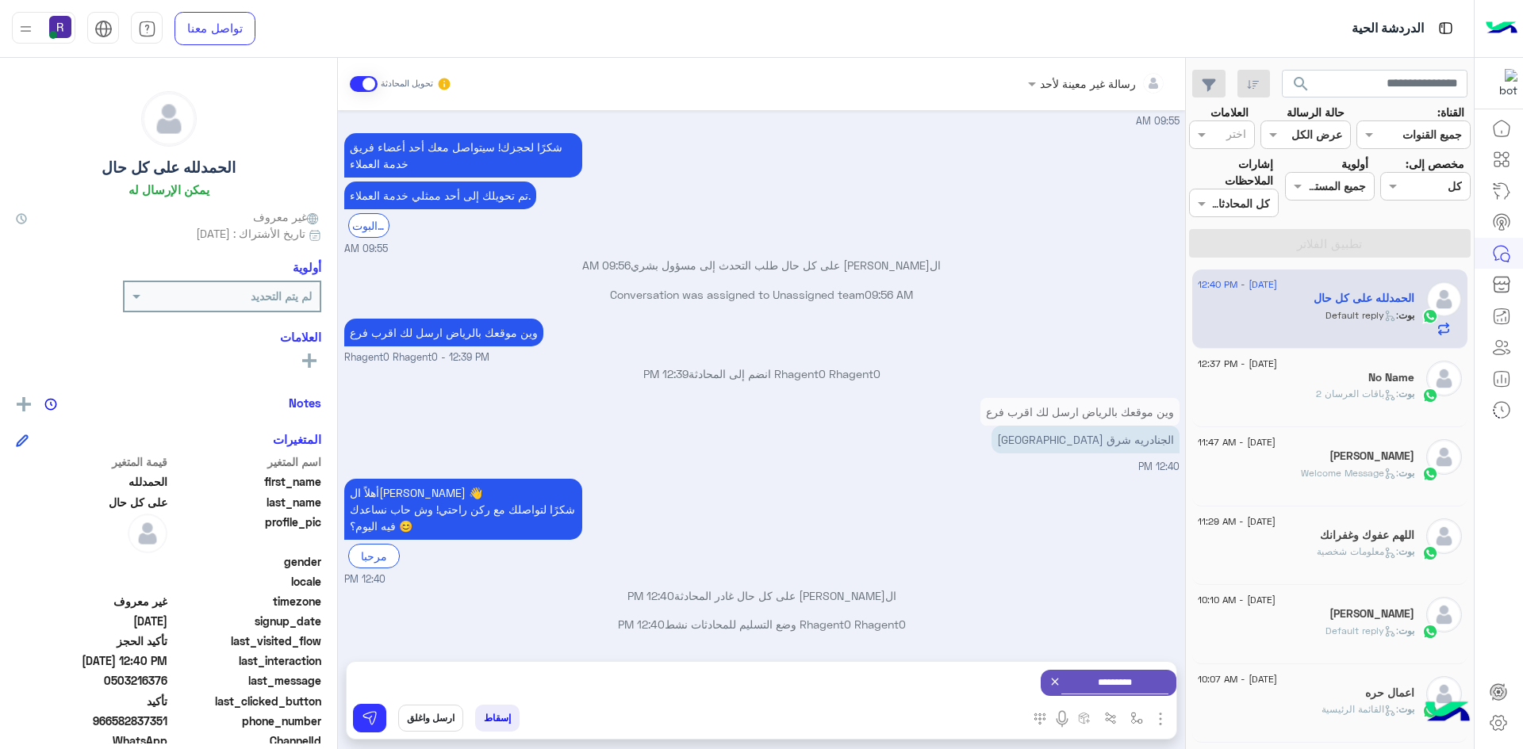
click at [428, 717] on button "ارسل واغلق" at bounding box center [430, 718] width 65 height 27
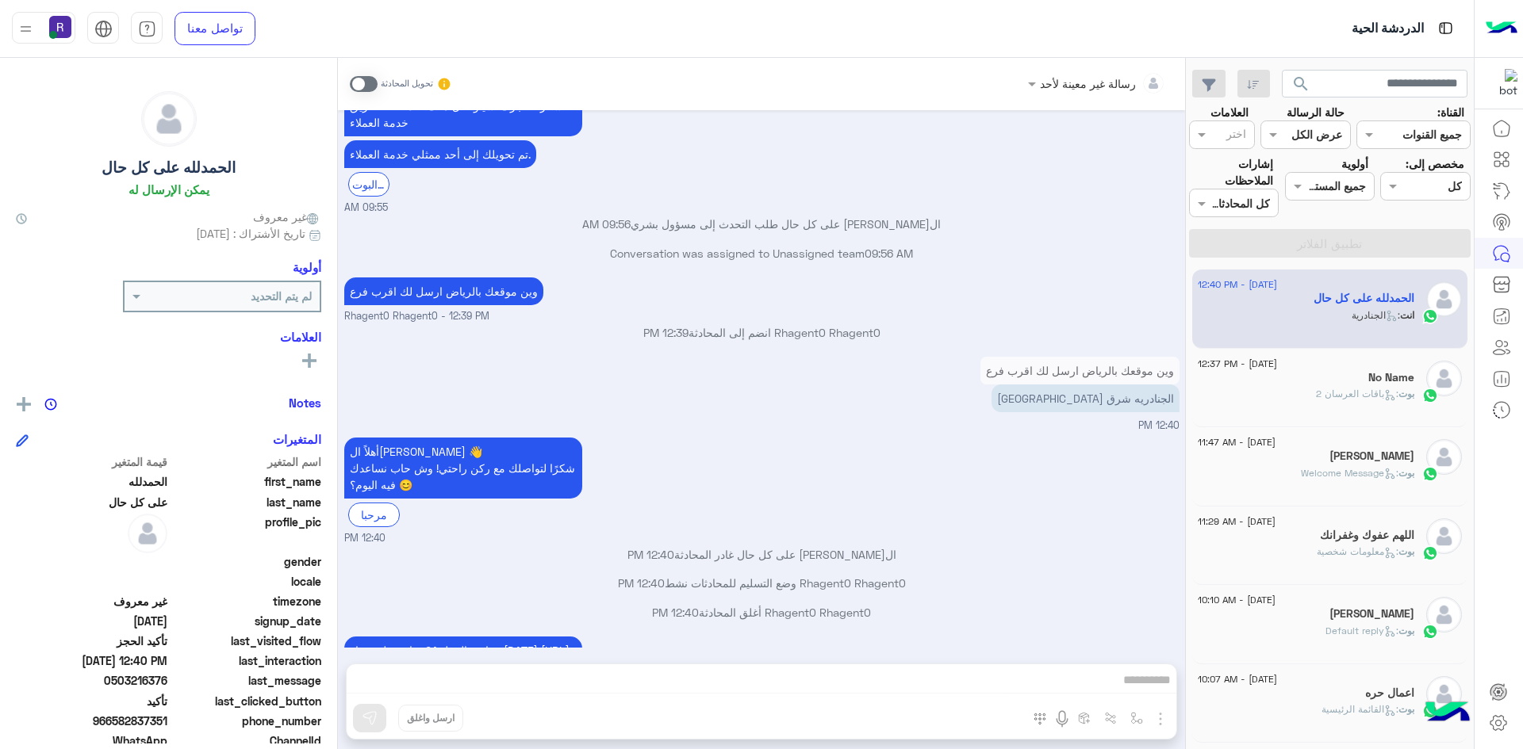
scroll to position [1198, 0]
